Goal: Task Accomplishment & Management: Use online tool/utility

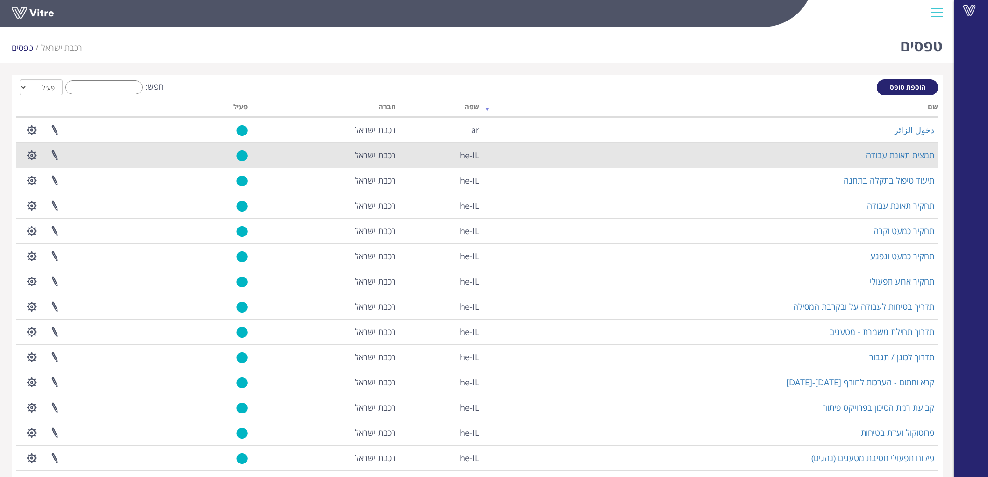
scroll to position [52, 0]
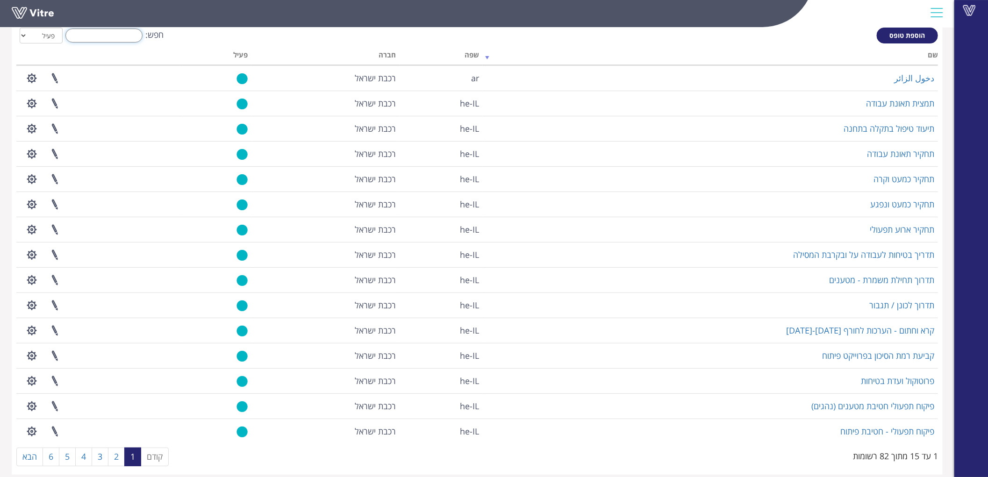
click at [119, 36] on input "חפש:" at bounding box center [103, 35] width 77 height 14
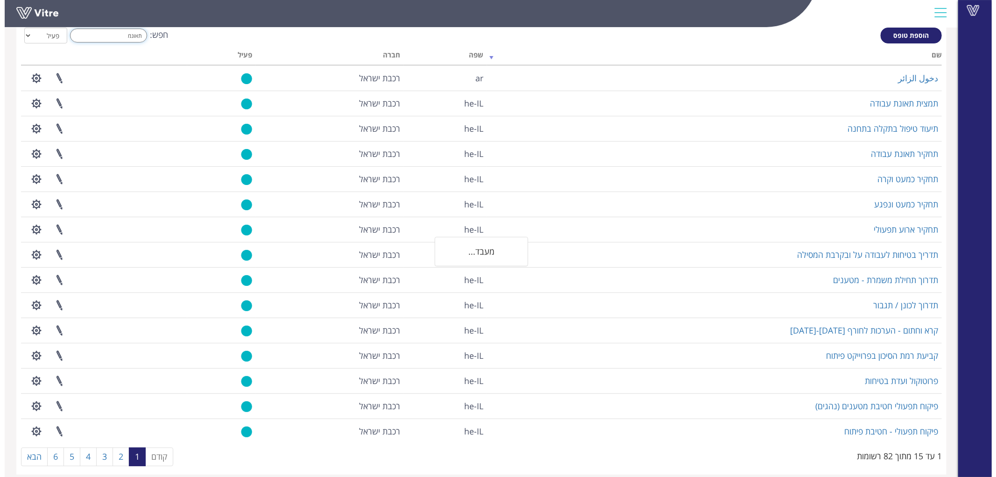
scroll to position [0, 0]
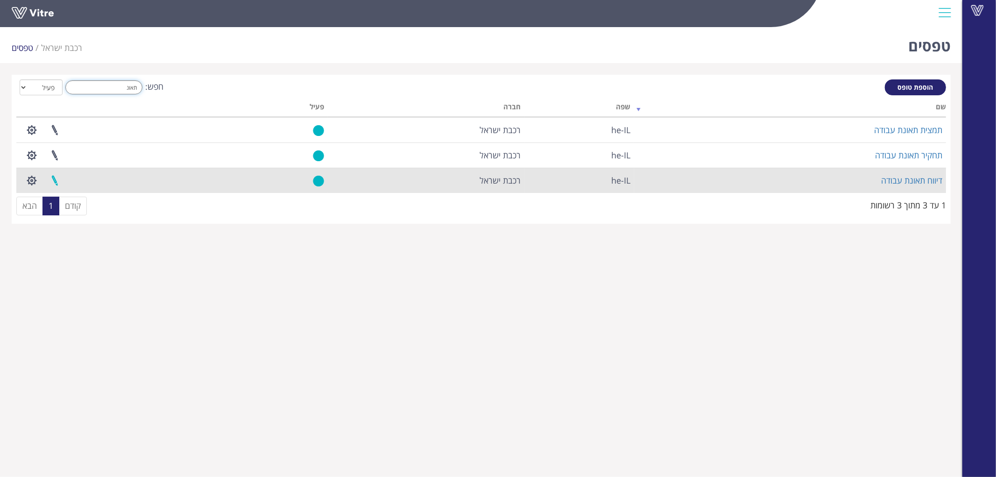
type input "תאונ"
click at [57, 180] on link at bounding box center [54, 180] width 23 height 25
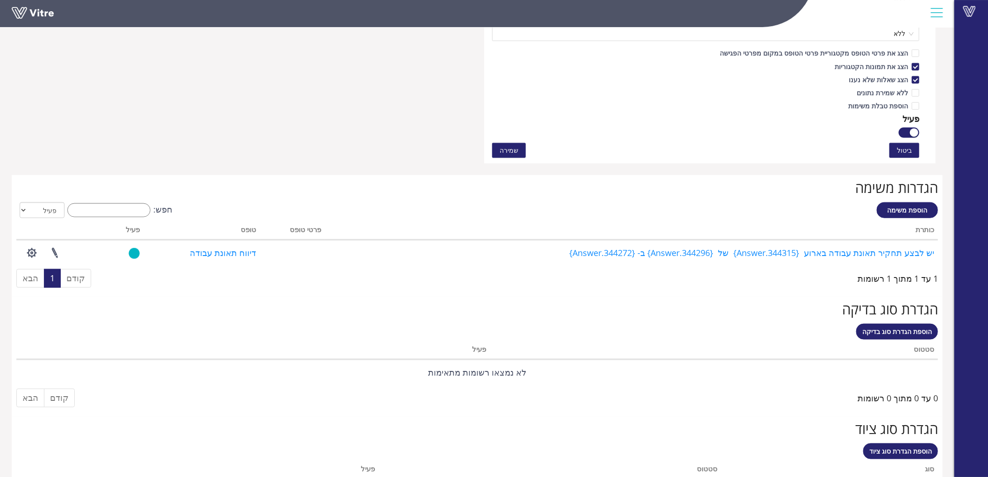
scroll to position [519, 0]
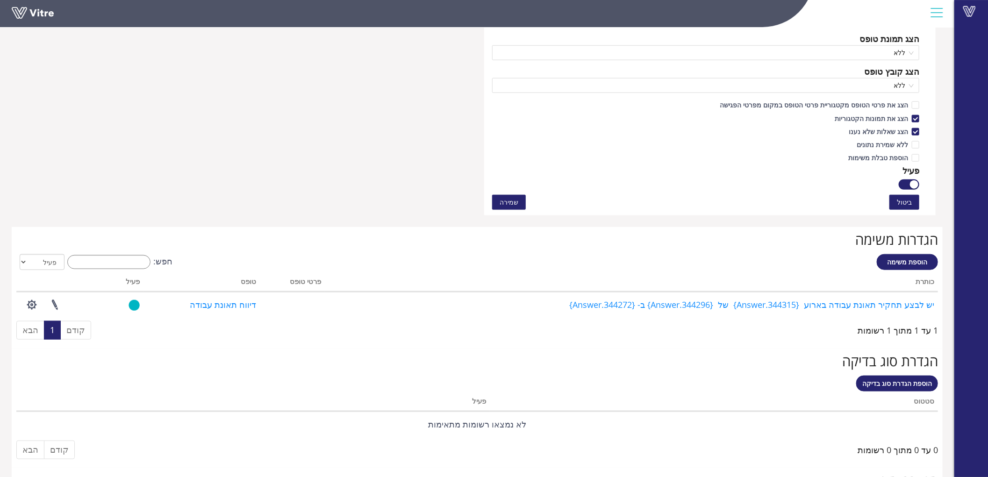
click at [51, 254] on div "הגדרות משימה הוספת משימה חפש: הכל פעיל לא פעיל מעבד... כותרת פרטי טופס טופס פעי…" at bounding box center [477, 287] width 931 height 121
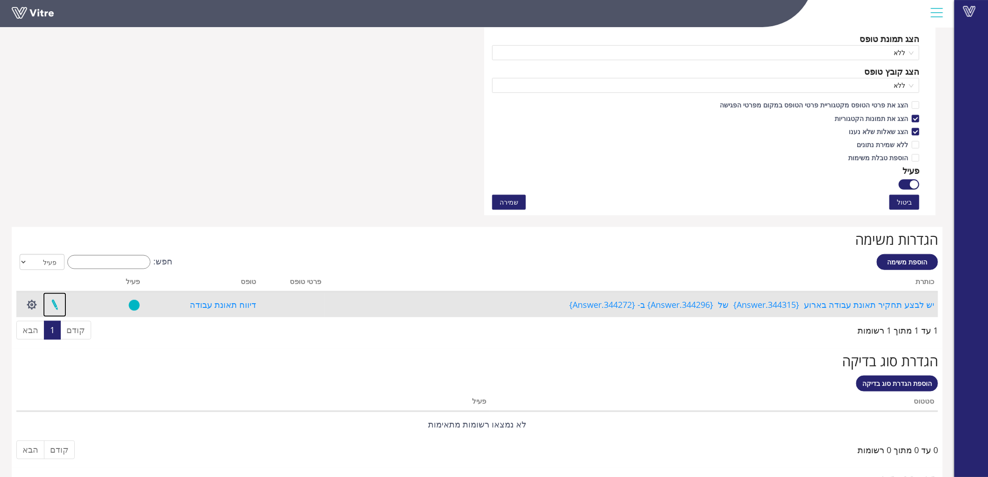
click at [53, 309] on link at bounding box center [54, 304] width 23 height 25
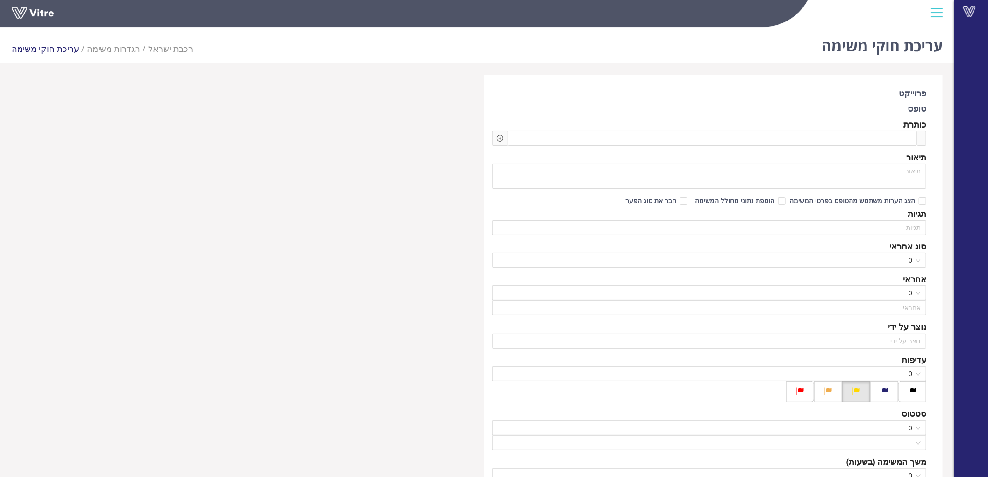
scroll to position [415, 0]
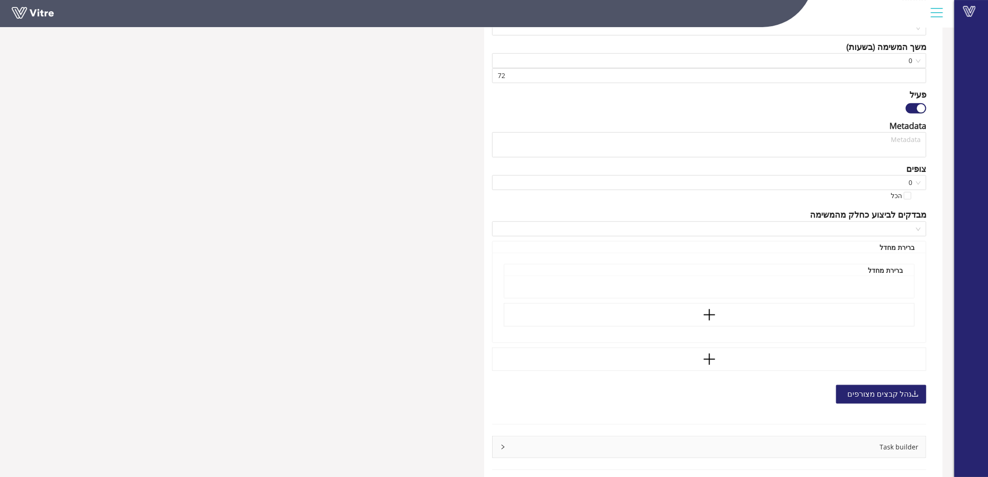
type input "בר גיל"
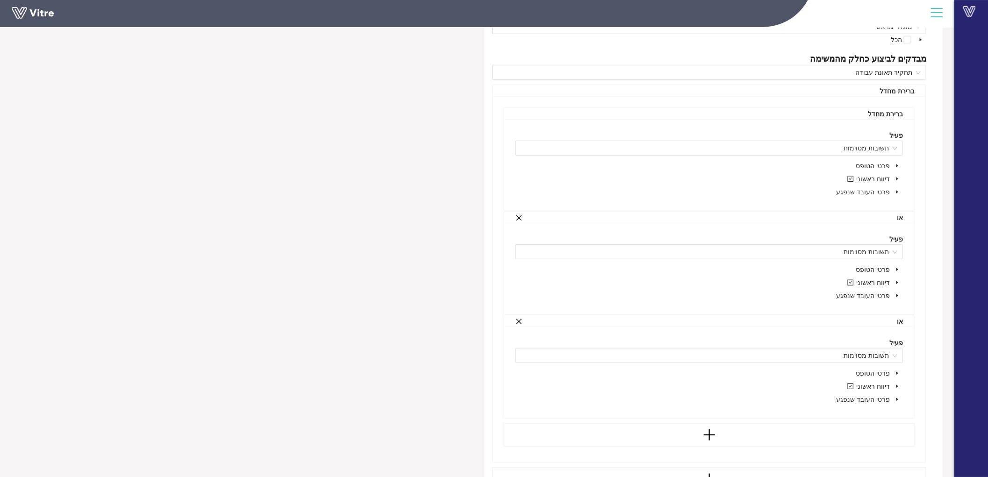
scroll to position [679, 0]
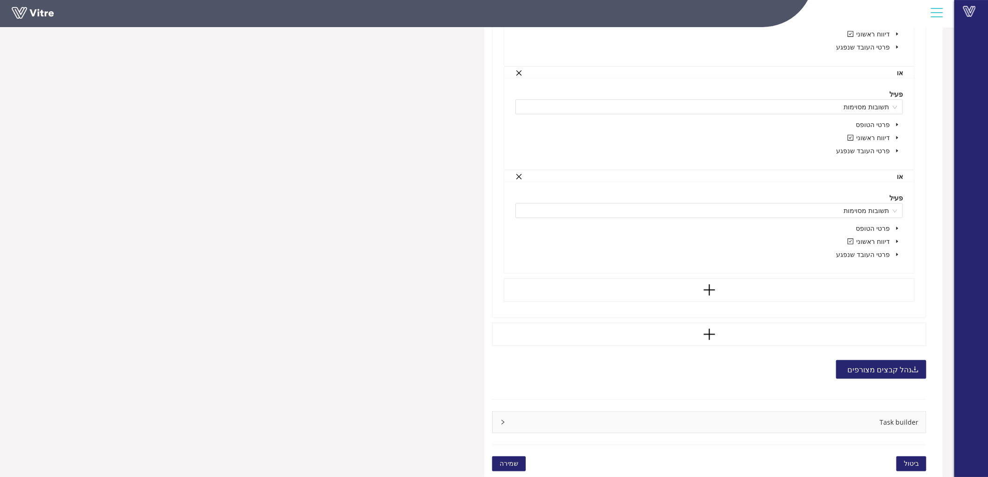
click at [881, 430] on div "Task builder" at bounding box center [708, 422] width 433 height 21
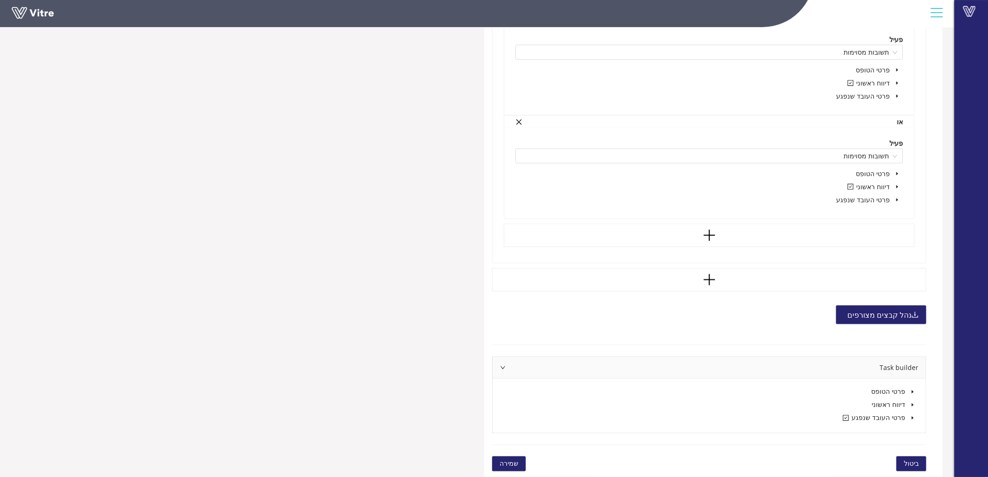
click at [913, 418] on icon "caret-down" at bounding box center [912, 418] width 2 height 3
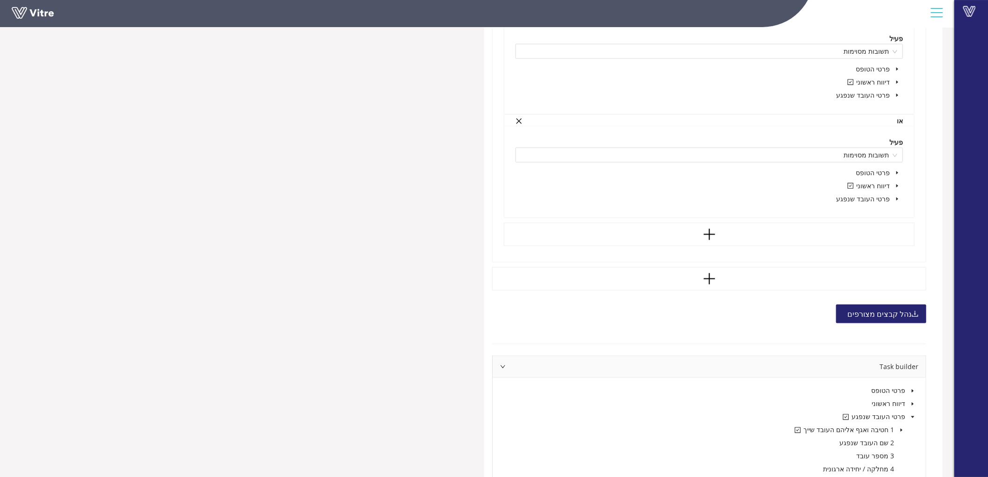
scroll to position [787, 0]
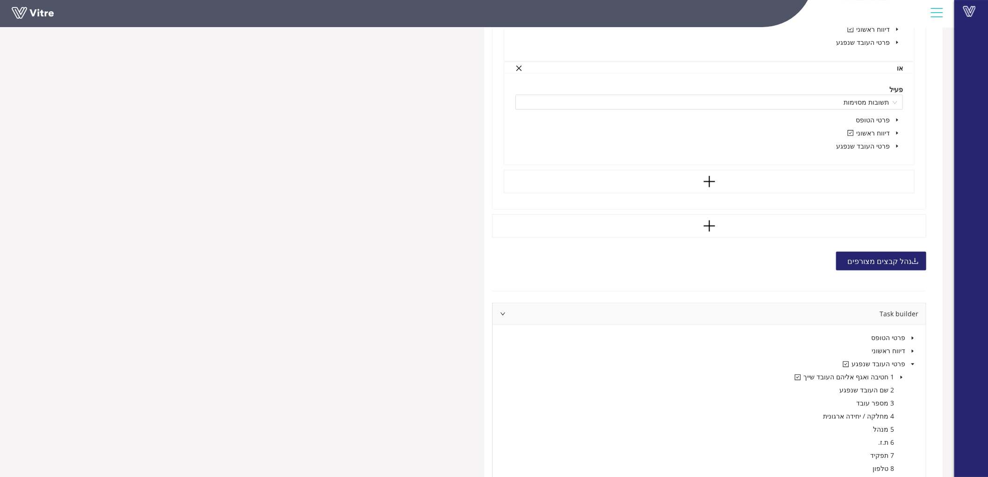
click at [902, 376] on icon "caret-down" at bounding box center [901, 377] width 5 height 5
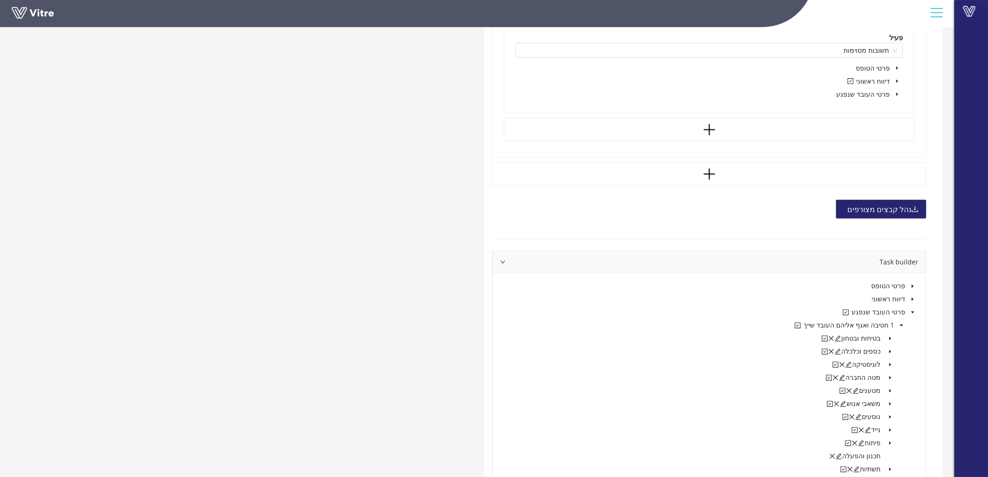
click at [889, 393] on icon "caret-down" at bounding box center [890, 391] width 5 height 5
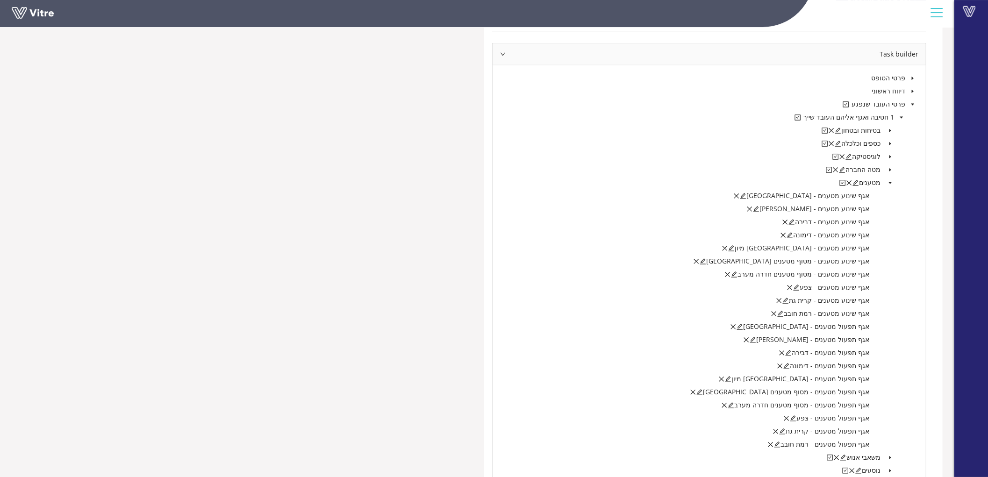
scroll to position [1098, 0]
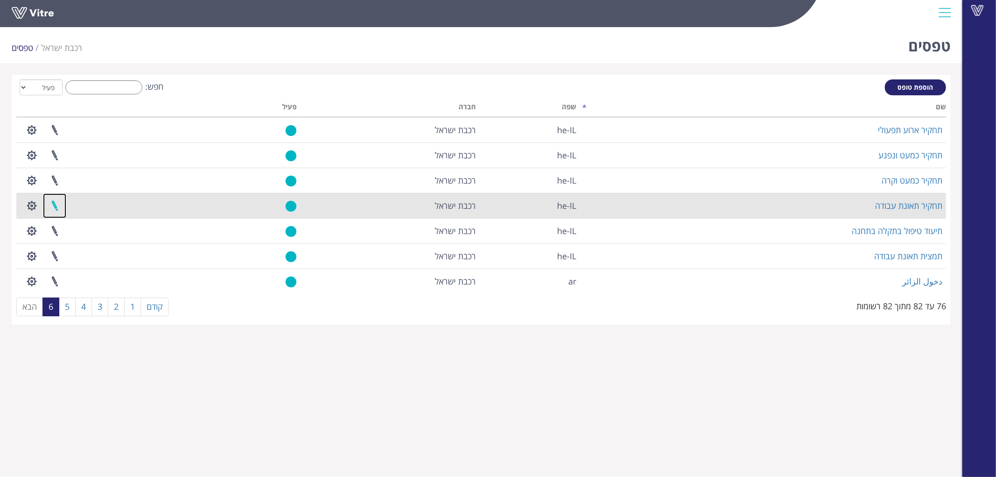
click at [54, 205] on link at bounding box center [54, 205] width 23 height 25
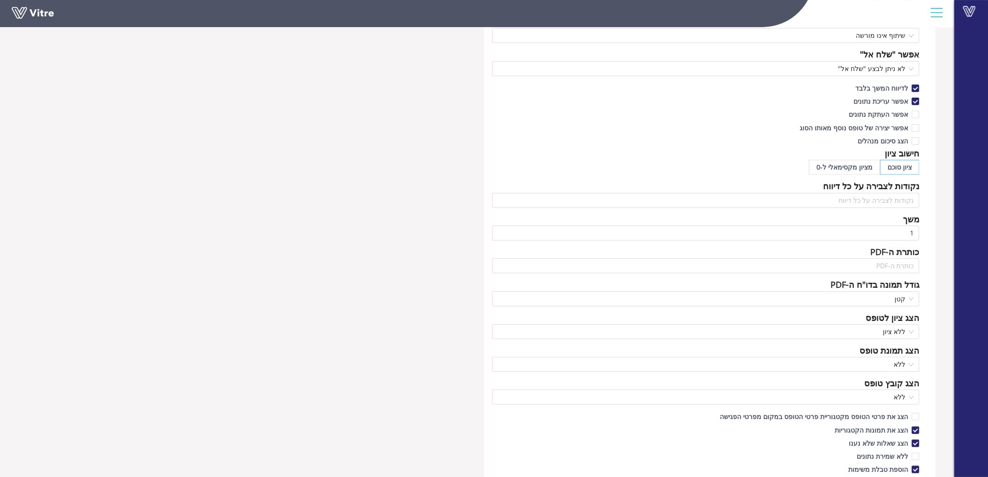
scroll to position [519, 0]
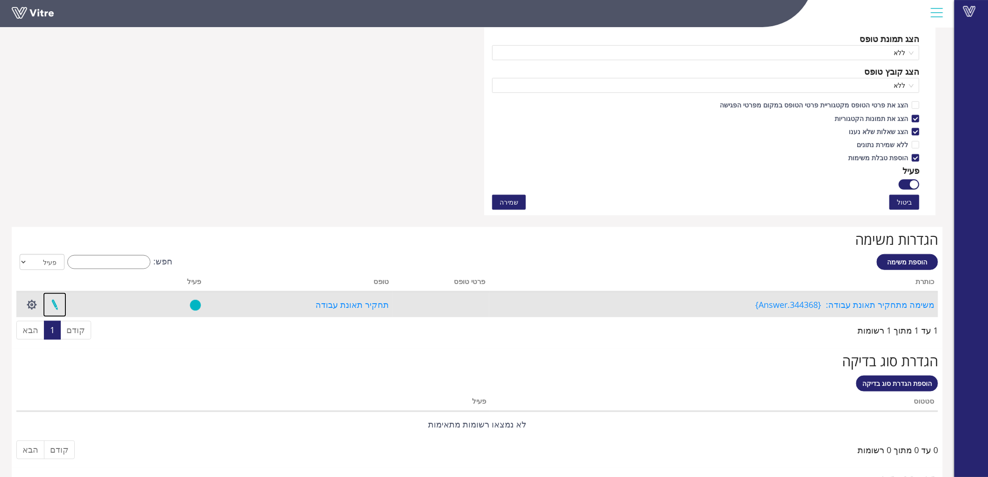
click at [57, 306] on link at bounding box center [54, 304] width 23 height 25
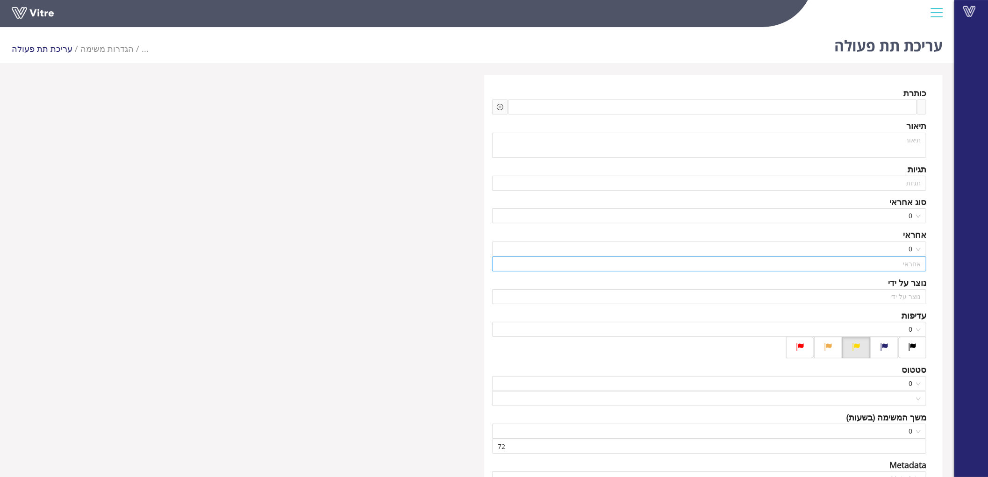
scroll to position [142, 0]
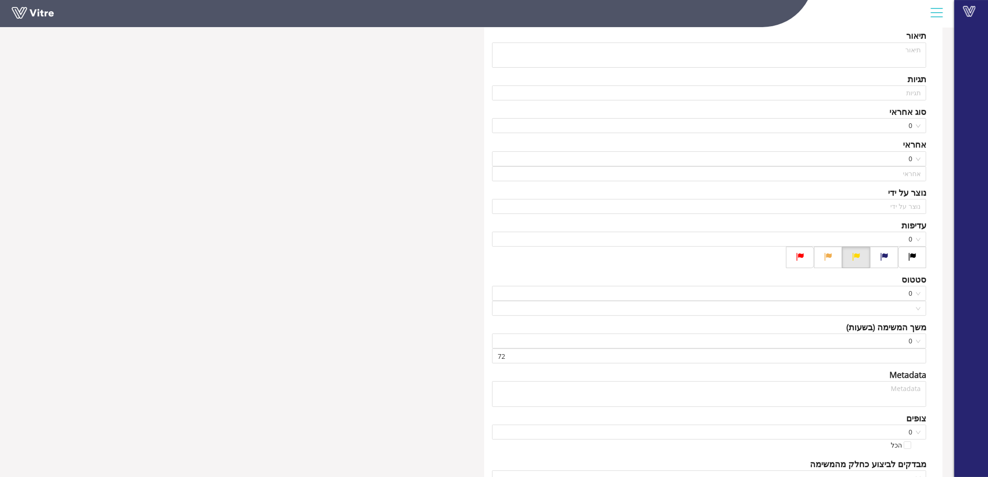
type input "[PERSON_NAME]"
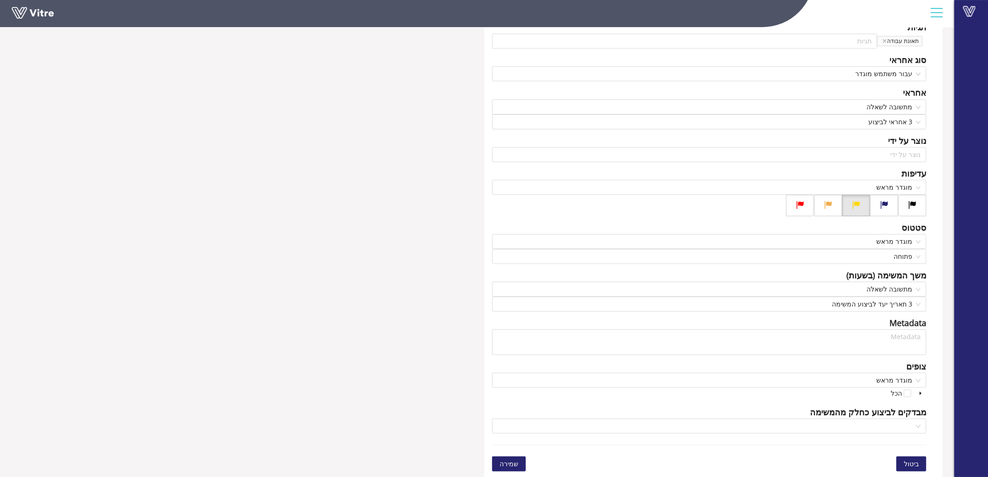
scroll to position [0, 0]
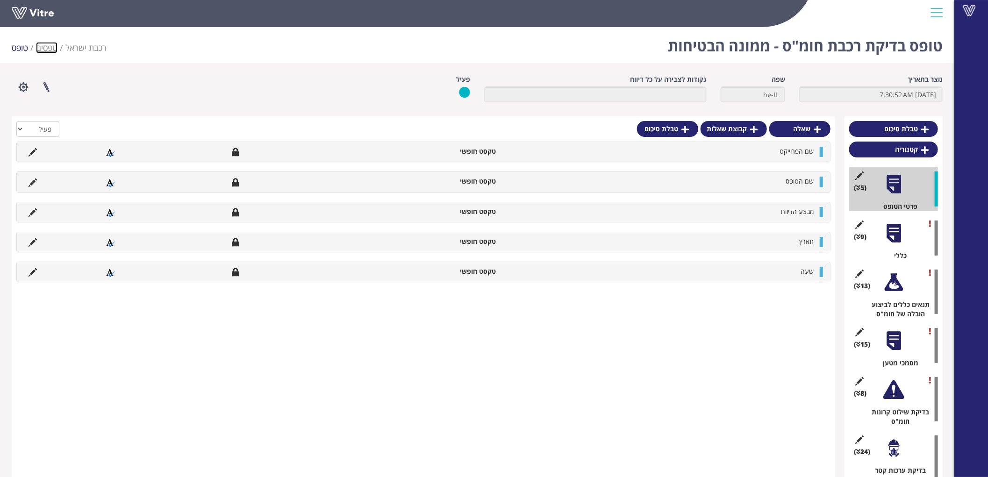
click at [50, 47] on link "טפסים" at bounding box center [46, 47] width 21 height 11
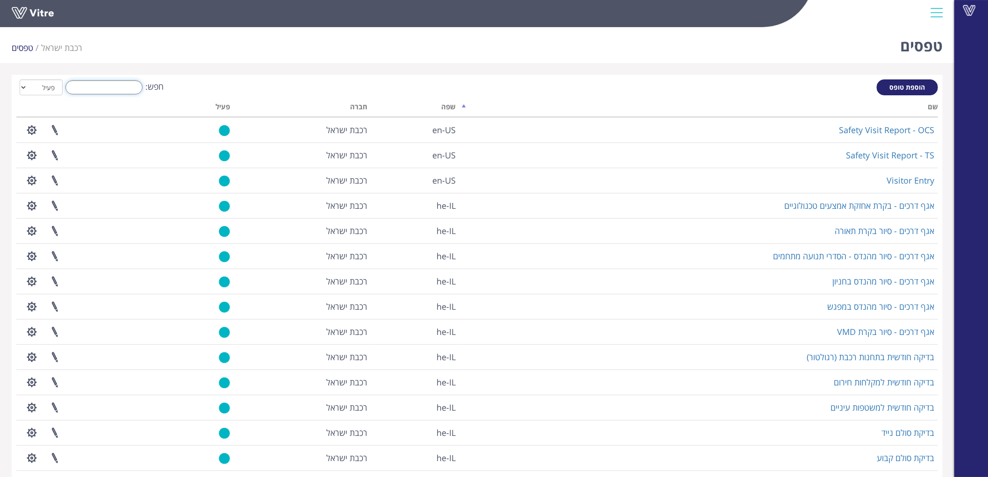
click at [121, 90] on input "חפש:" at bounding box center [103, 87] width 77 height 14
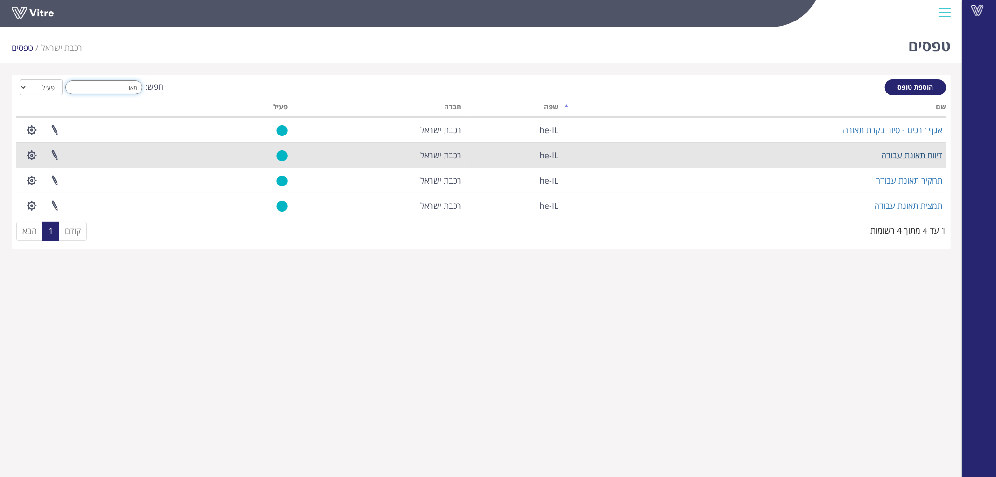
type input "תאו"
click at [917, 155] on link "דיווח תאונת עבודה" at bounding box center [911, 154] width 61 height 11
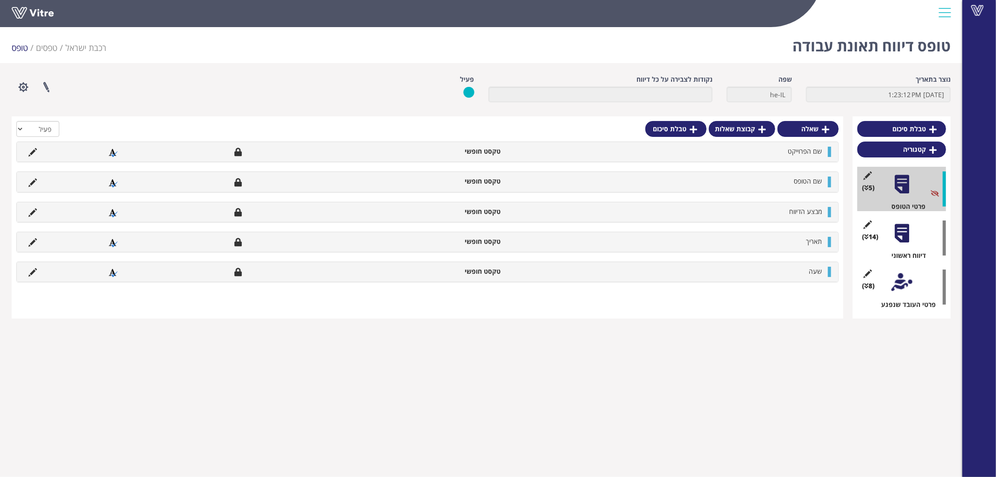
click at [905, 234] on div at bounding box center [902, 233] width 21 height 21
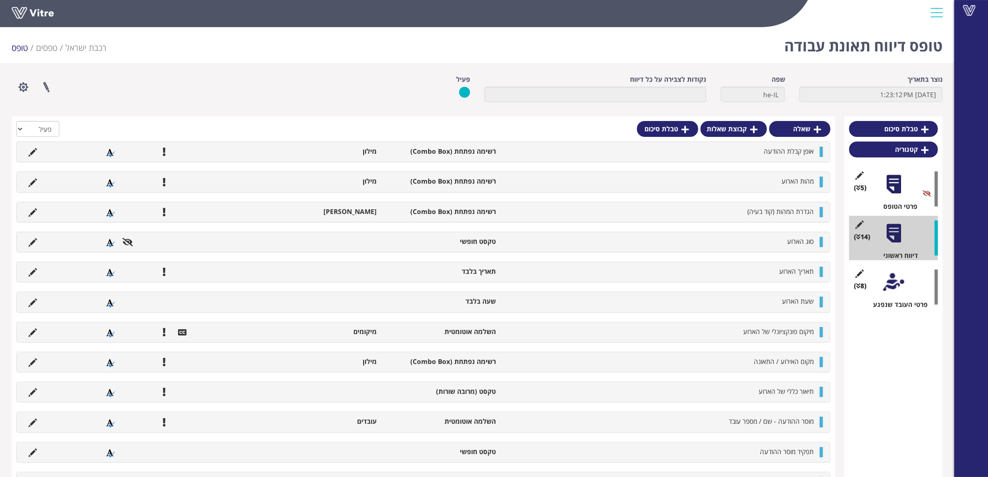
click at [899, 282] on div at bounding box center [893, 282] width 21 height 21
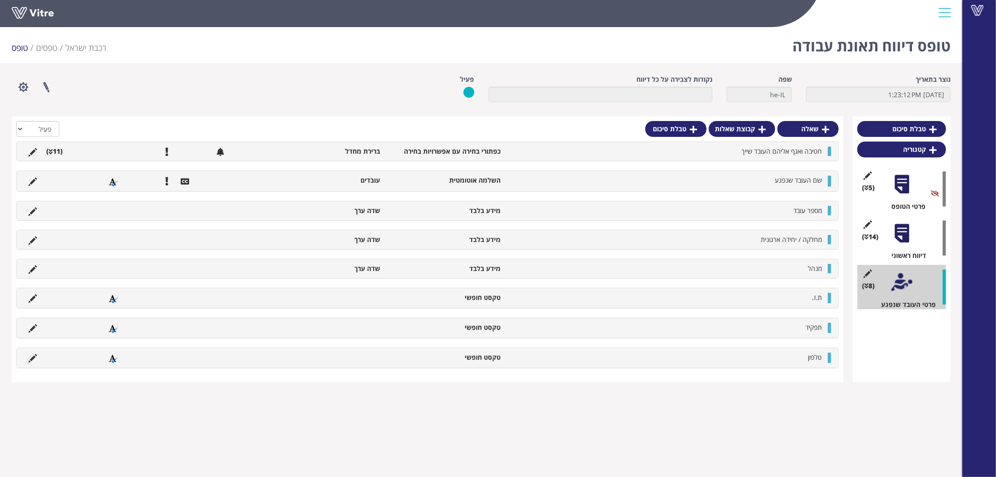
click at [26, 148] on li at bounding box center [33, 151] width 18 height 9
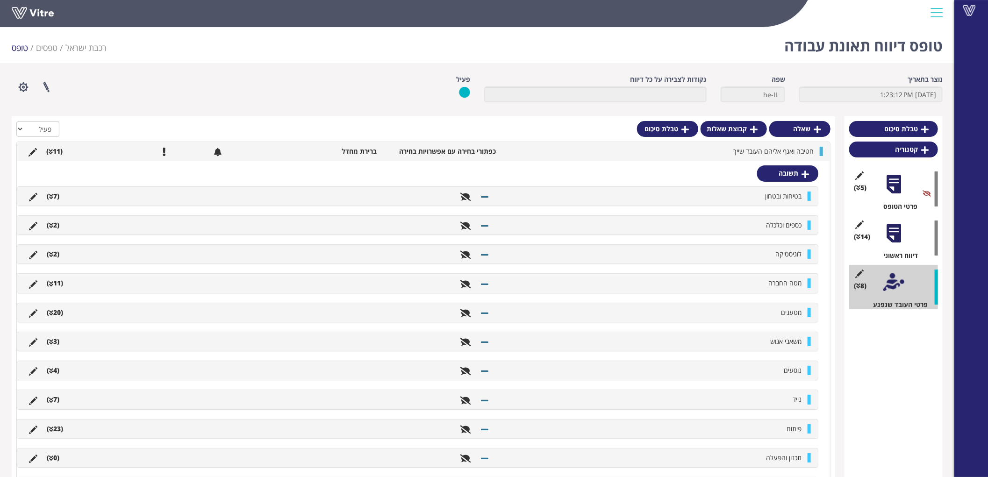
click at [769, 366] on li "נוסעים" at bounding box center [649, 370] width 313 height 9
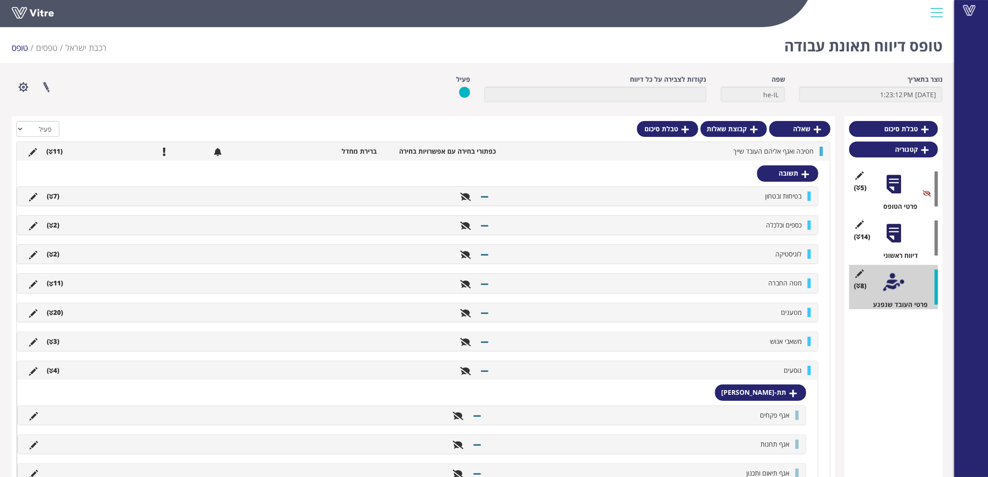
scroll to position [104, 0]
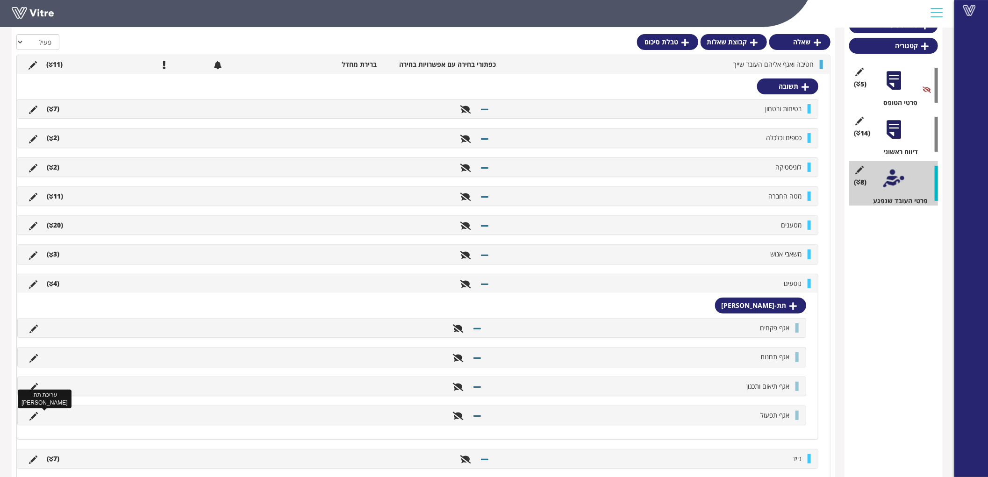
click at [33, 414] on icon at bounding box center [33, 416] width 8 height 8
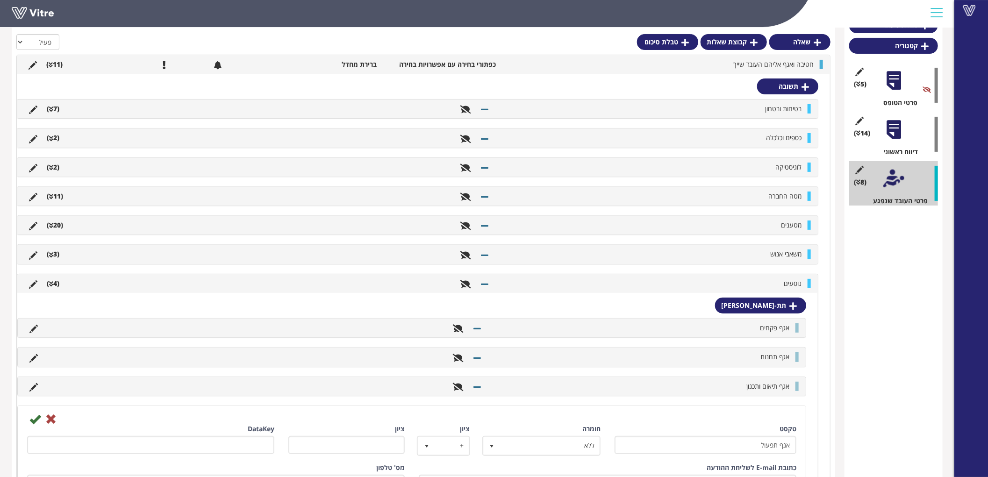
scroll to position [259, 0]
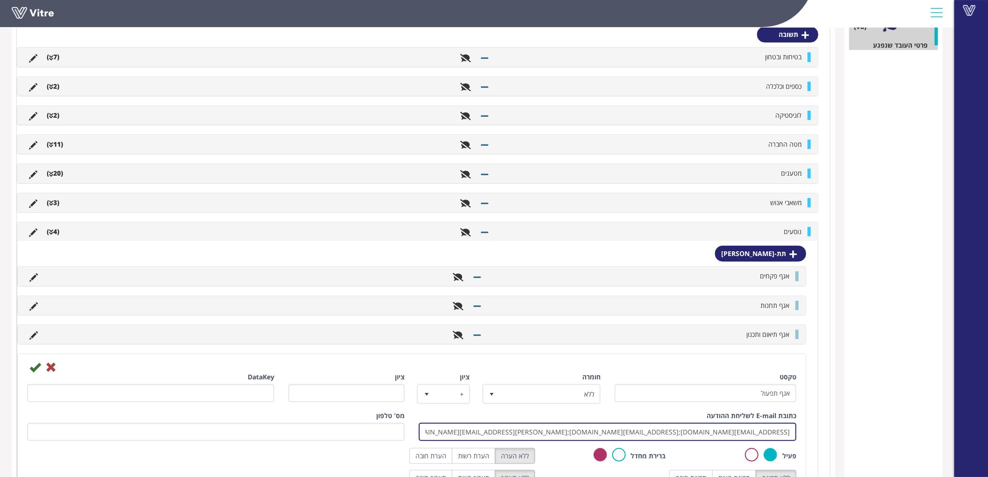
drag, startPoint x: 746, startPoint y: 431, endPoint x: 831, endPoint y: 429, distance: 85.5
click at [831, 429] on div "שאלה קבוצת שאלות טבלת סיכום הכל פעיל לא פעיל חטיבה ואגף אליהם העובד שייך כפתורי…" at bounding box center [423, 377] width 823 height 1041
paste input "AMOSB@RAIL.CO.IL"
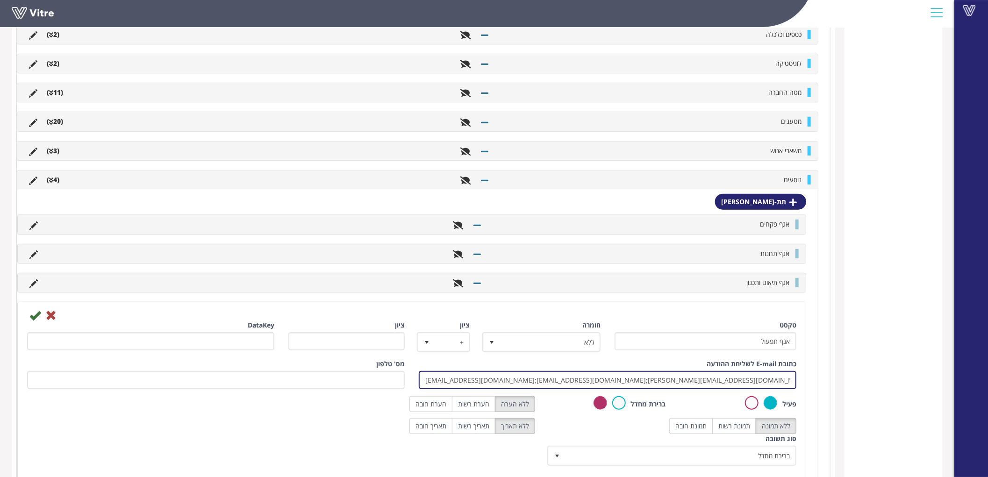
scroll to position [363, 0]
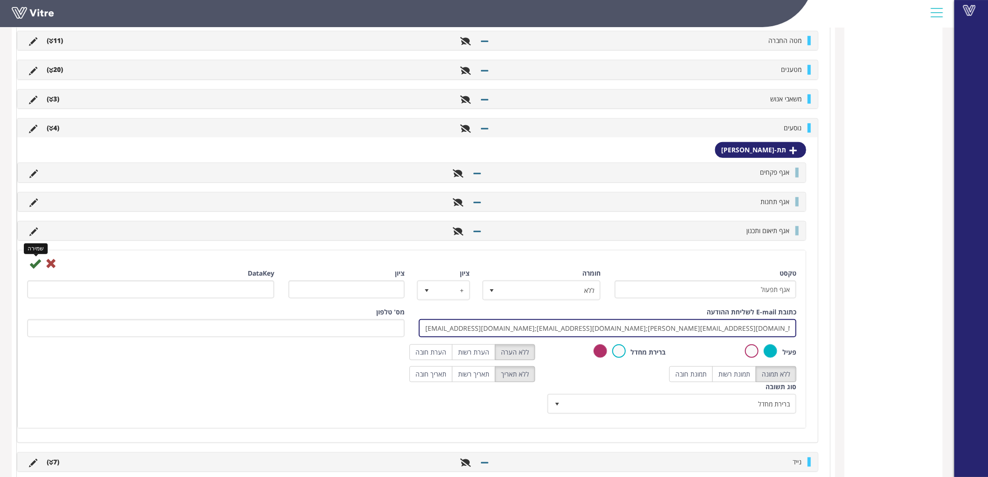
type input "alonb@rail.co.il;mottil@rail.co.il;abdula@rail.co.il;AMOSB@RAIL.CO.IL"
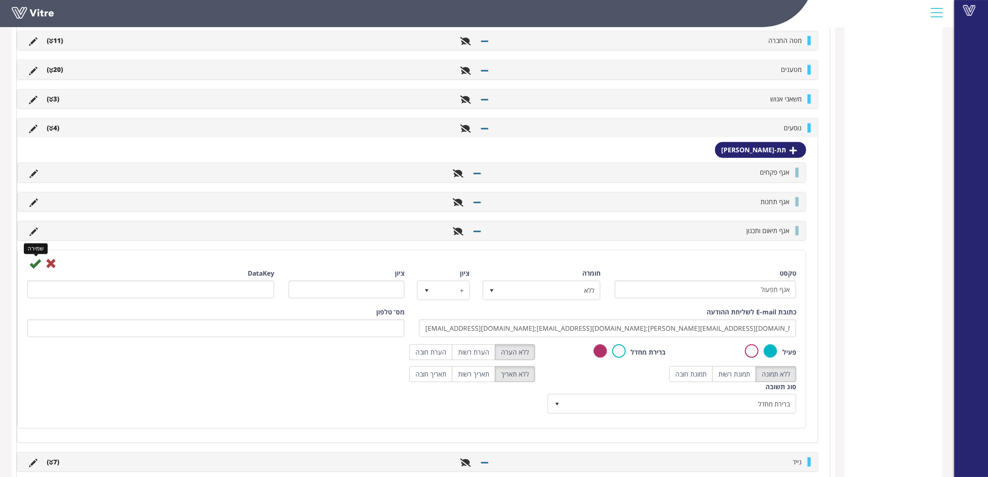
click at [34, 264] on icon at bounding box center [34, 263] width 11 height 11
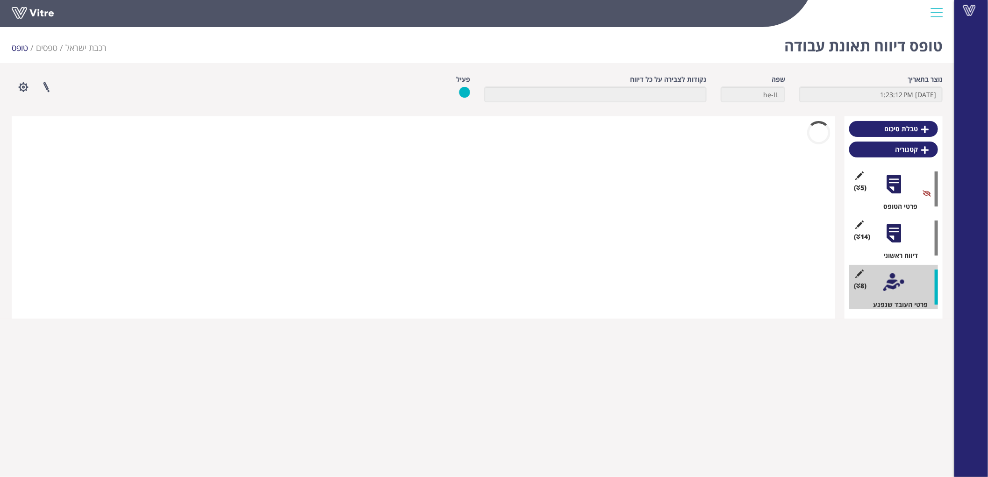
scroll to position [0, 0]
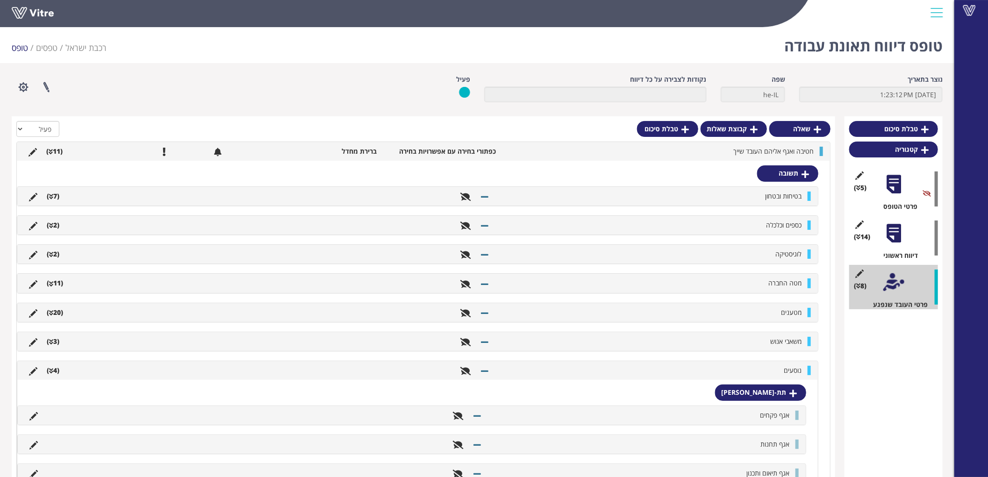
click at [33, 49] on li "טופס" at bounding box center [24, 48] width 24 height 12
click at [52, 43] on link "טפסים" at bounding box center [46, 47] width 21 height 11
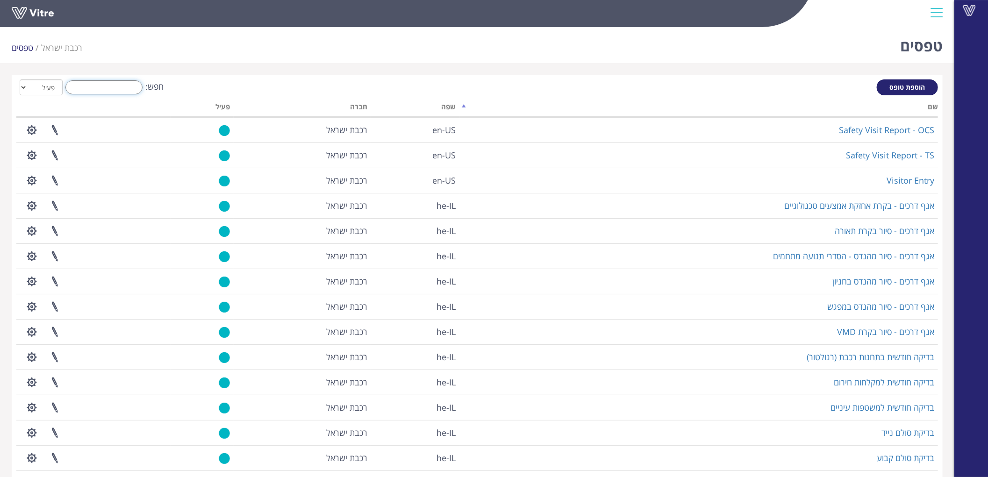
click at [125, 86] on input "חפש:" at bounding box center [103, 87] width 77 height 14
type input "צ"
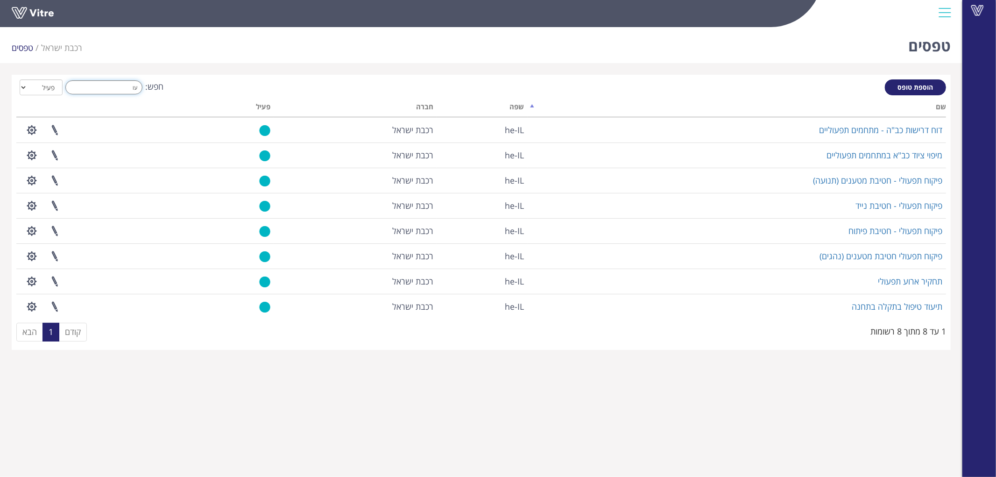
type input "ע"
type input "כ"
type input "נ"
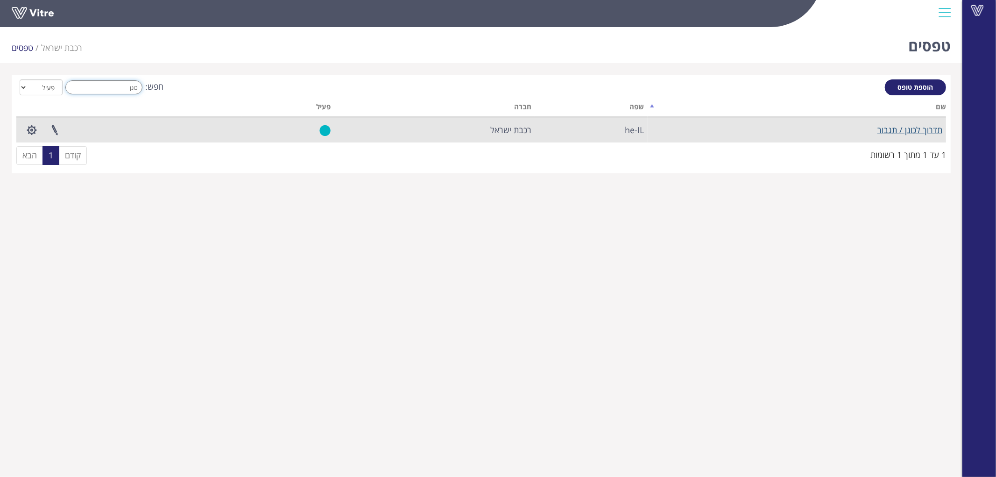
type input "כונן"
click at [910, 129] on link "תדרוך לכונן / תגבור" at bounding box center [910, 129] width 65 height 11
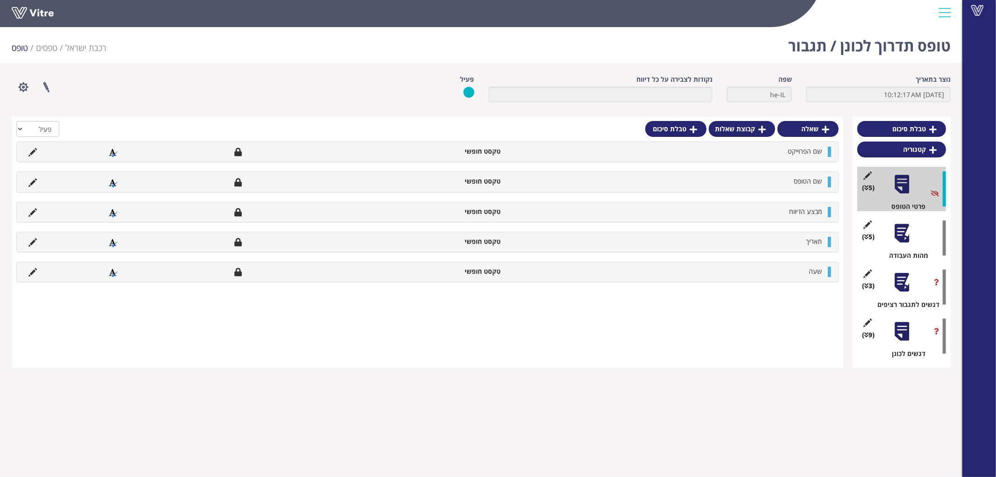
click at [902, 233] on div at bounding box center [902, 233] width 21 height 21
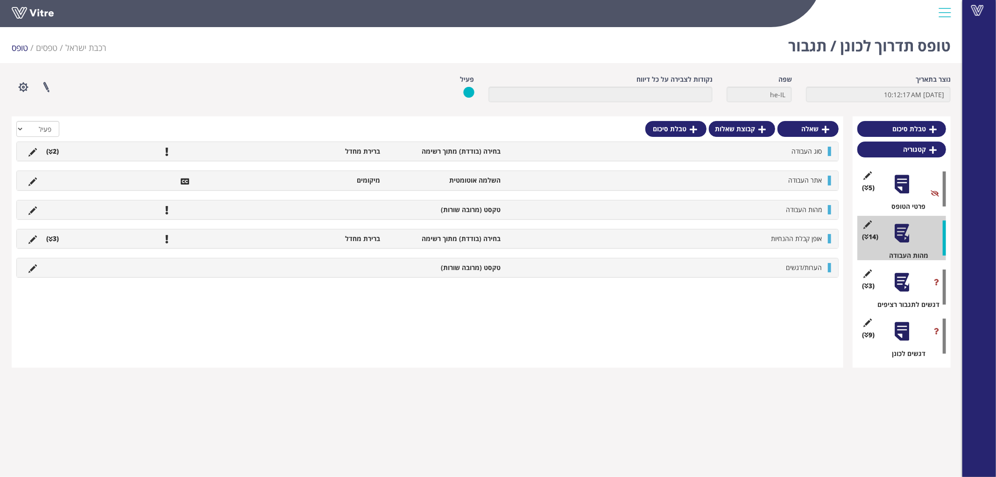
click at [903, 282] on div at bounding box center [902, 282] width 21 height 21
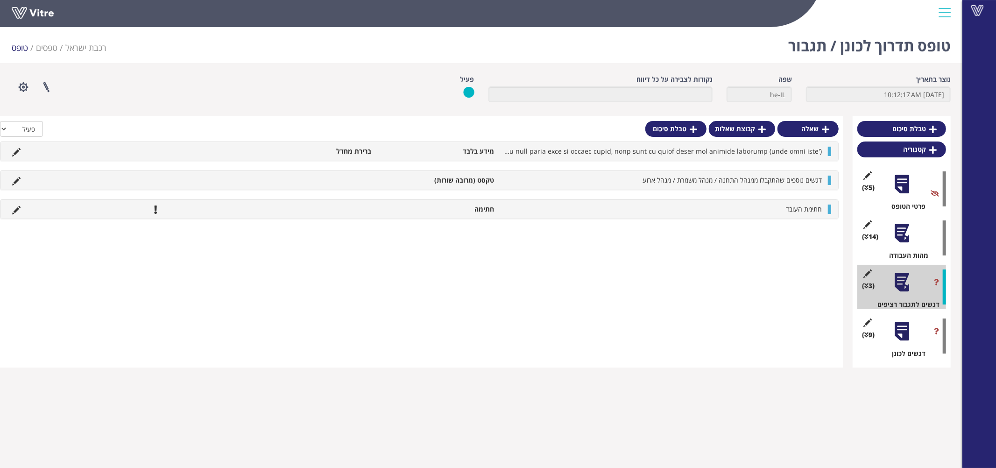
click at [904, 334] on div at bounding box center [902, 331] width 21 height 21
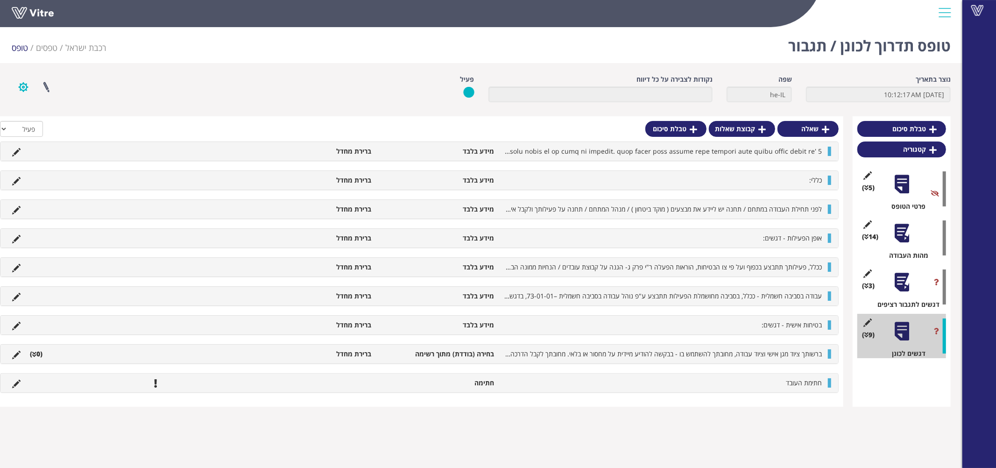
click at [28, 85] on button "button" at bounding box center [23, 87] width 23 height 25
click at [58, 122] on link "הגדרת משתמשים" at bounding box center [49, 121] width 74 height 12
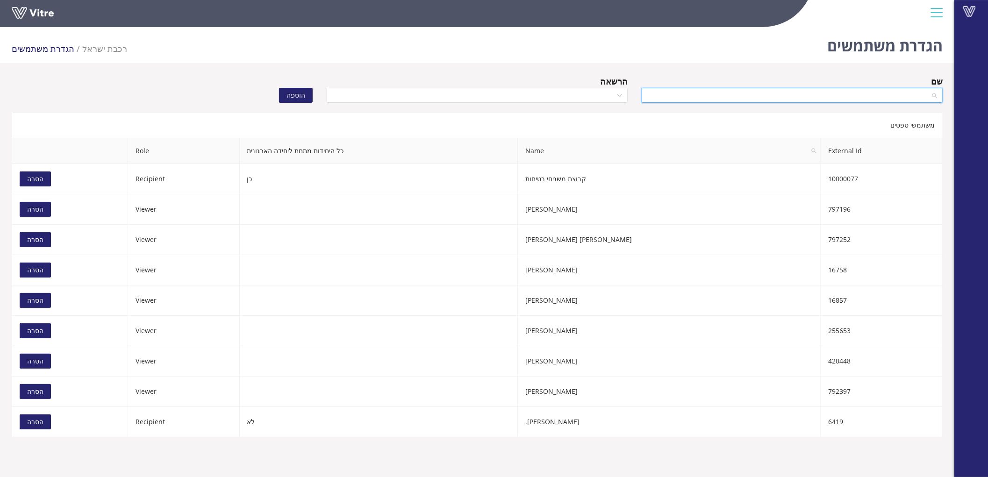
click at [792, 92] on input "search" at bounding box center [788, 95] width 283 height 14
type input "בר גיל"
click at [796, 114] on div "בר גיל" at bounding box center [792, 113] width 290 height 10
click at [608, 97] on input "search" at bounding box center [473, 95] width 283 height 14
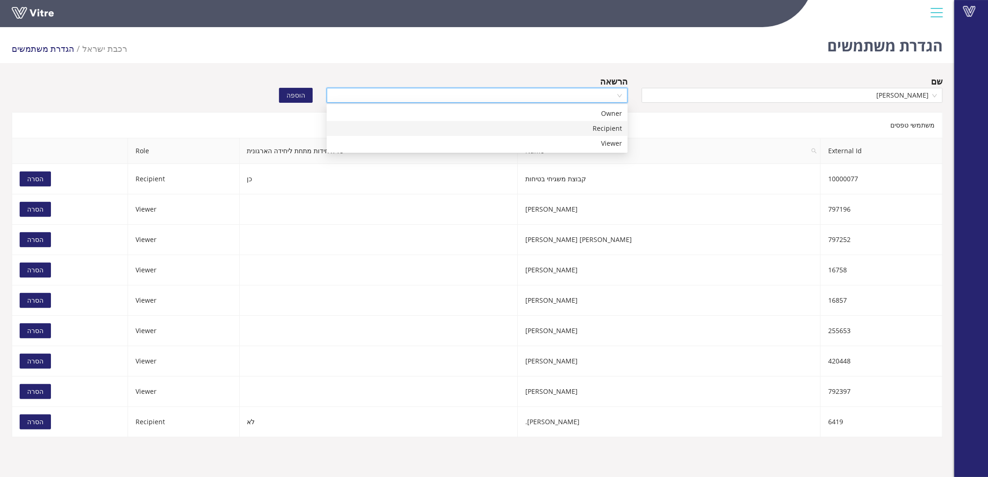
click at [606, 123] on div "Recipient" at bounding box center [477, 128] width 290 height 10
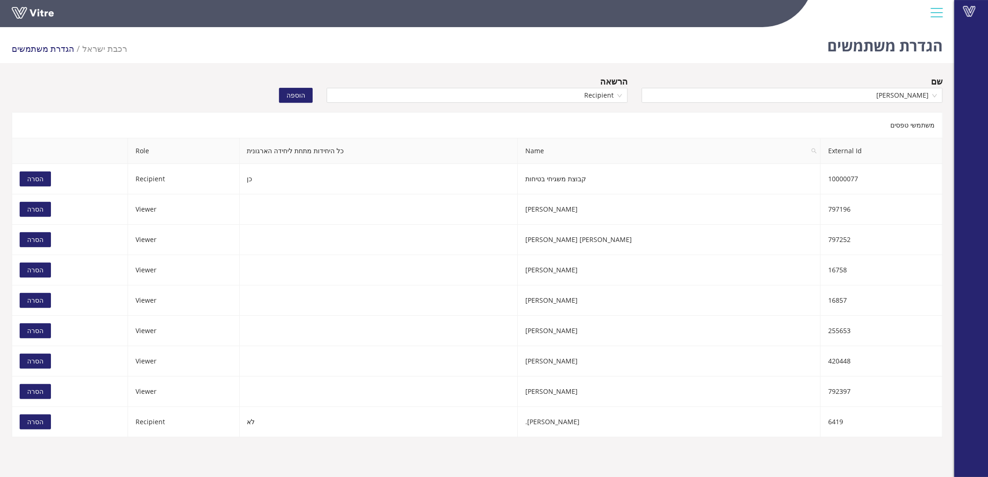
click at [297, 95] on span "הוספה" at bounding box center [295, 95] width 19 height 10
